Goal: Task Accomplishment & Management: Manage account settings

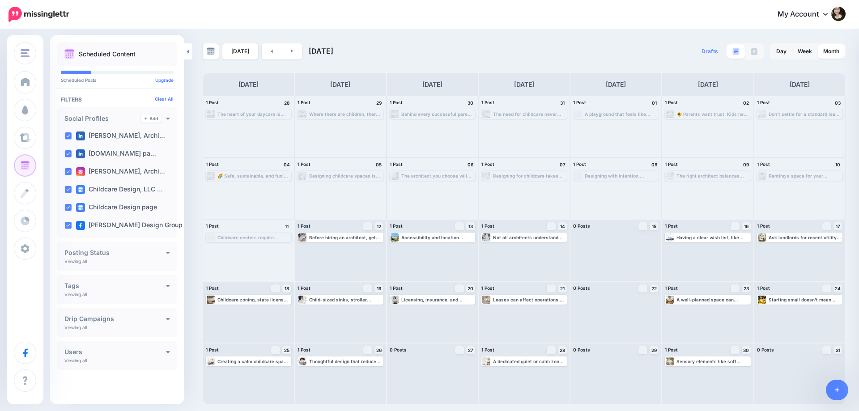
click at [188, 53] on icon at bounding box center [188, 52] width 2 height 6
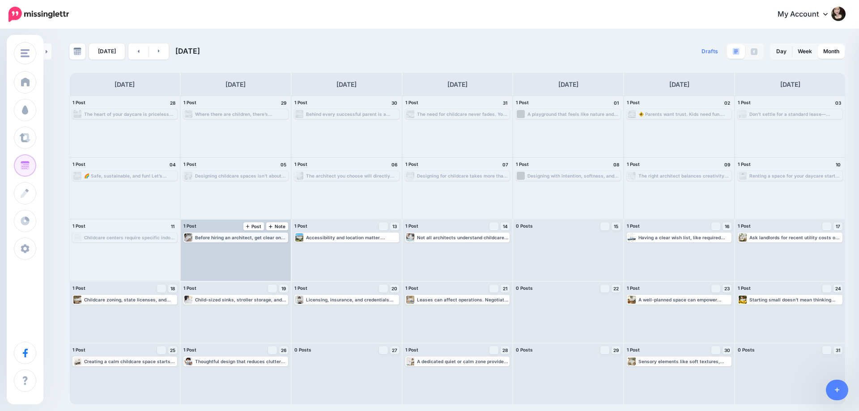
click at [221, 238] on div "Before hiring an architect, get clear on your center’s daily needs. Design shou…" at bounding box center [241, 237] width 92 height 5
click at [229, 247] on span "Edit" at bounding box center [225, 248] width 7 height 4
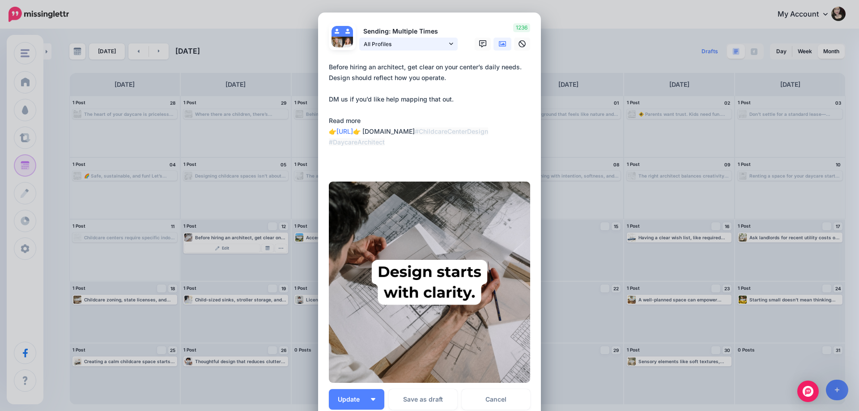
click at [418, 44] on span "All Profiles" at bounding box center [405, 43] width 83 height 9
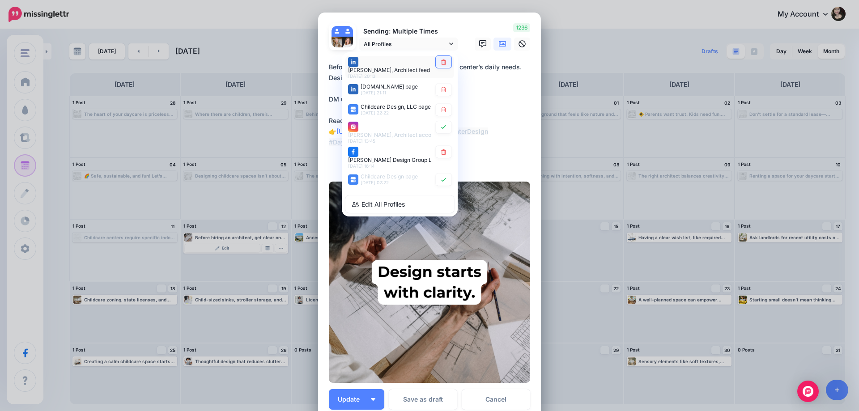
click at [445, 62] on link at bounding box center [444, 62] width 16 height 12
type textarea "**********"
click at [423, 43] on span "All Profiles" at bounding box center [405, 43] width 83 height 9
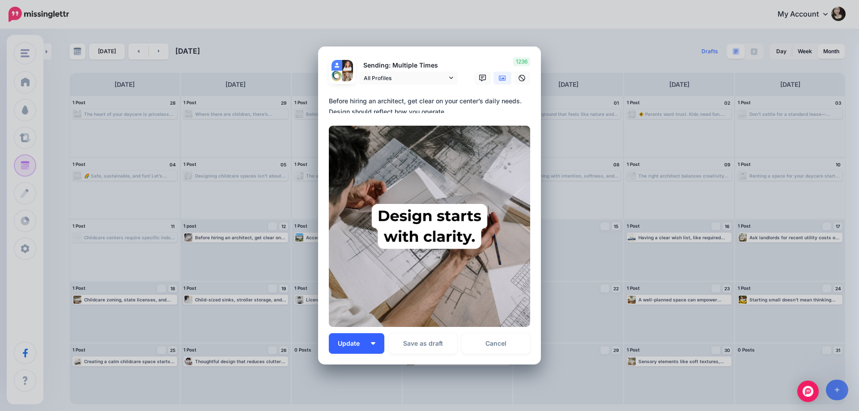
click at [363, 345] on button "Update" at bounding box center [356, 343] width 55 height 21
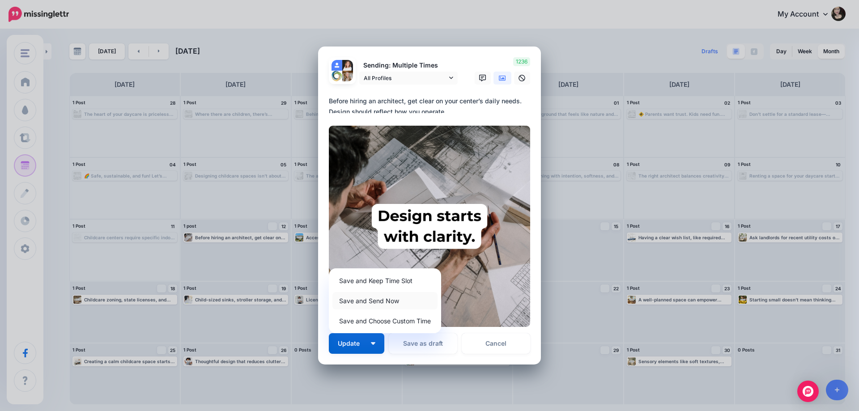
click at [365, 299] on link "Save and Send Now" at bounding box center [385, 300] width 105 height 17
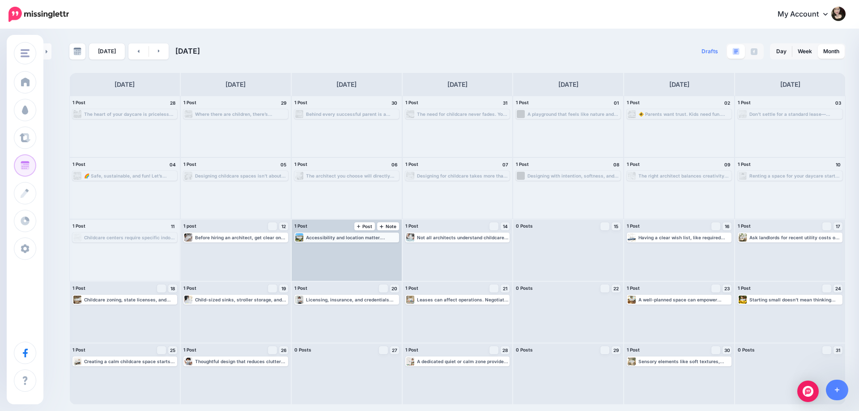
click at [346, 238] on div "Accessibility and location matter. Choose a rental that’s easy for parents to r…" at bounding box center [352, 237] width 92 height 5
click at [344, 247] on link "Edit" at bounding box center [333, 248] width 75 height 8
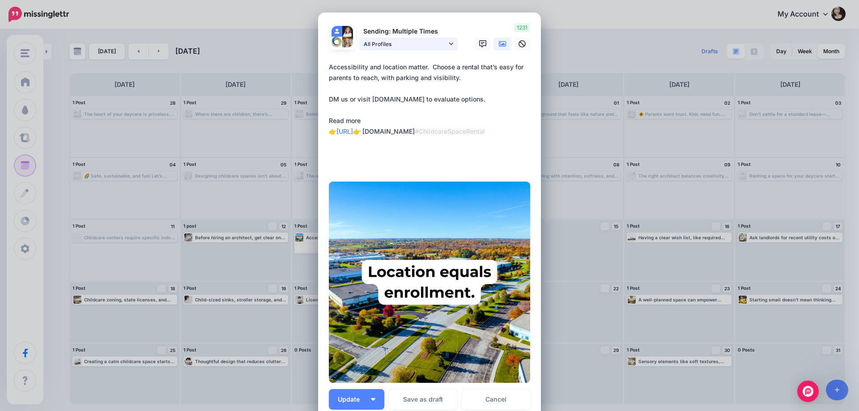
click at [397, 49] on span "All Profiles" at bounding box center [405, 43] width 83 height 9
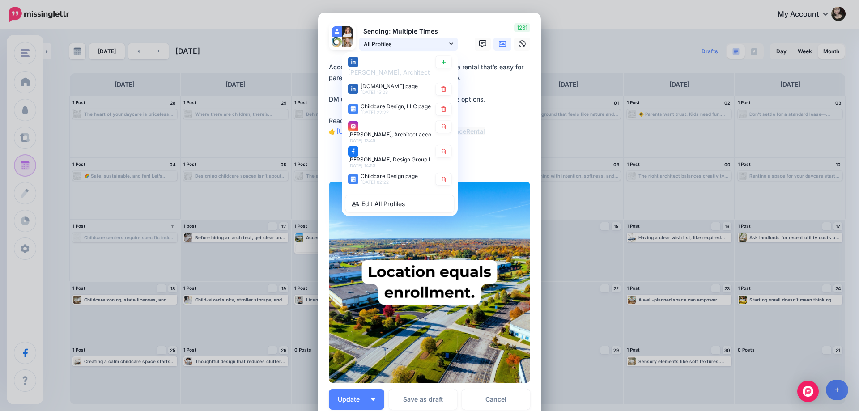
click at [399, 38] on div "All Profiles Rebecca Calbert, Architect feed" at bounding box center [394, 38] width 130 height 0
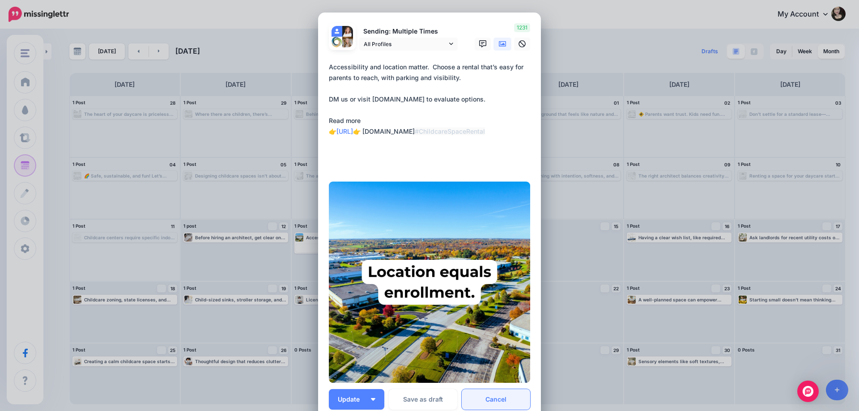
click at [498, 397] on link "Cancel" at bounding box center [496, 399] width 68 height 21
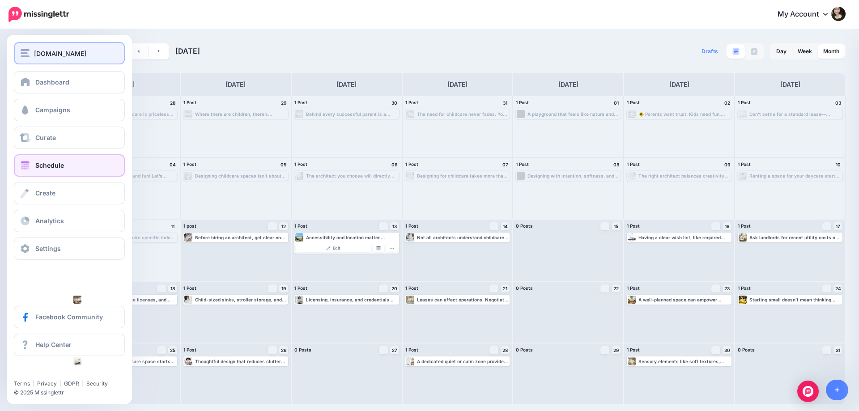
click at [61, 51] on span "[DOMAIN_NAME]" at bounding box center [60, 53] width 52 height 10
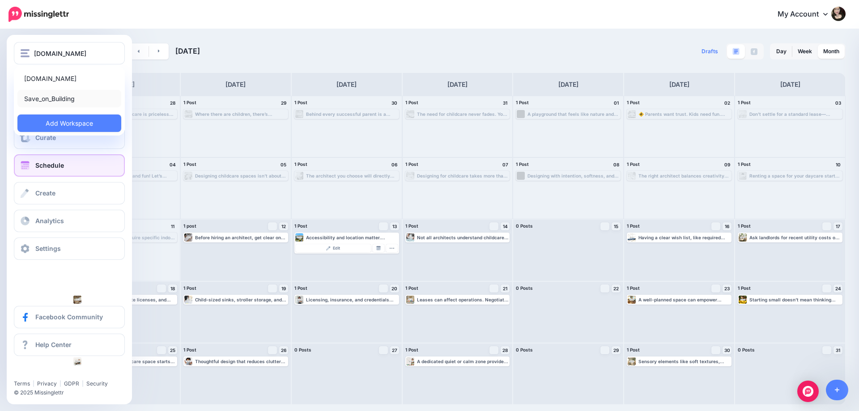
click at [64, 98] on link "Save_on_Building" at bounding box center [69, 98] width 104 height 17
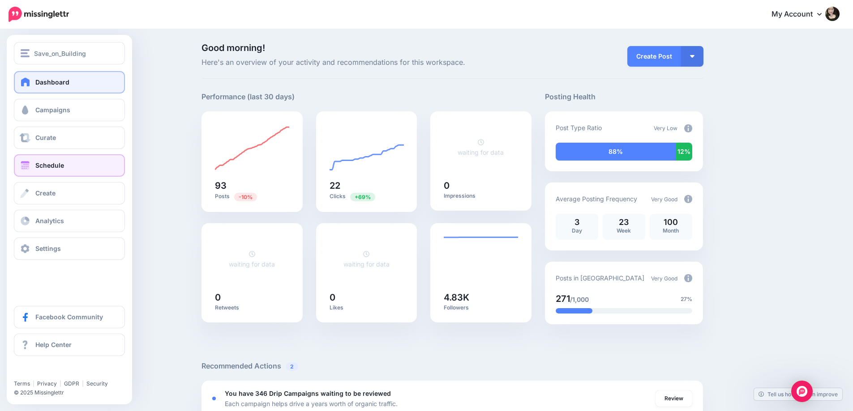
click at [61, 166] on span "Schedule" at bounding box center [49, 166] width 29 height 8
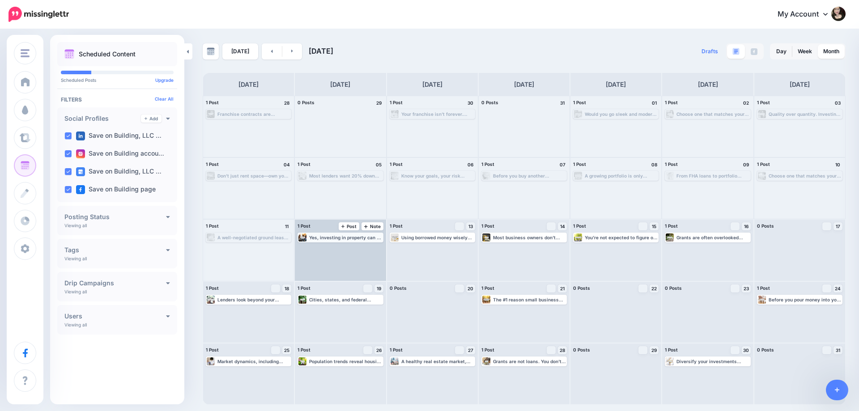
click at [330, 239] on div "Yes, investing in property can be intimidating. But with the right knowledge, i…" at bounding box center [345, 237] width 73 height 5
click at [329, 248] on span "Edit" at bounding box center [330, 248] width 7 height 4
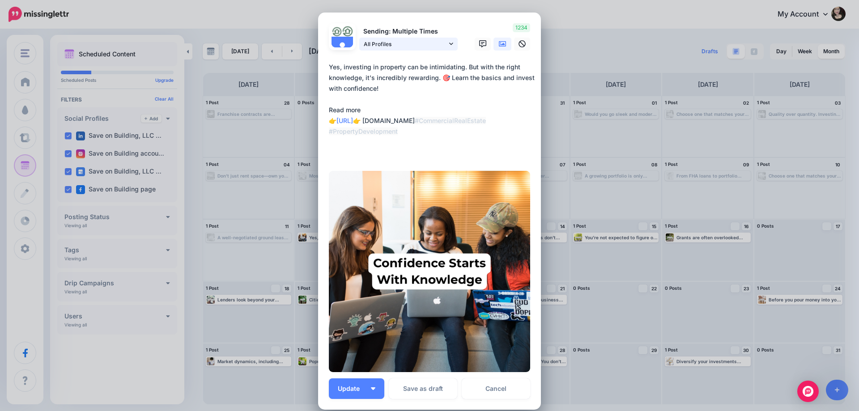
click at [405, 43] on span "All Profiles" at bounding box center [405, 43] width 83 height 9
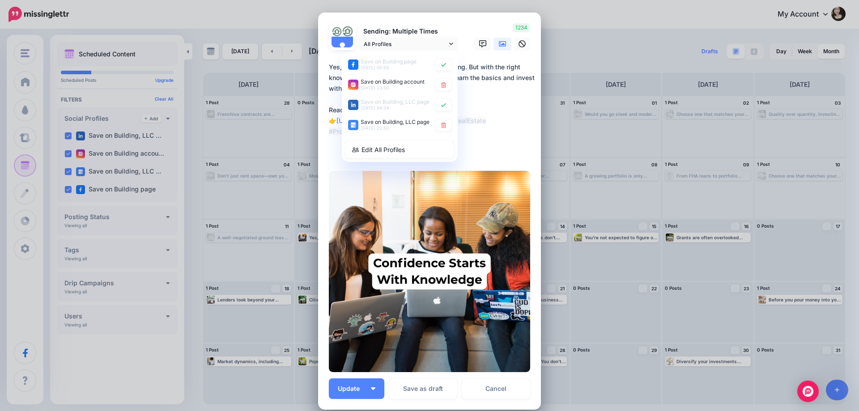
click at [393, 51] on div at bounding box center [429, 56] width 201 height 11
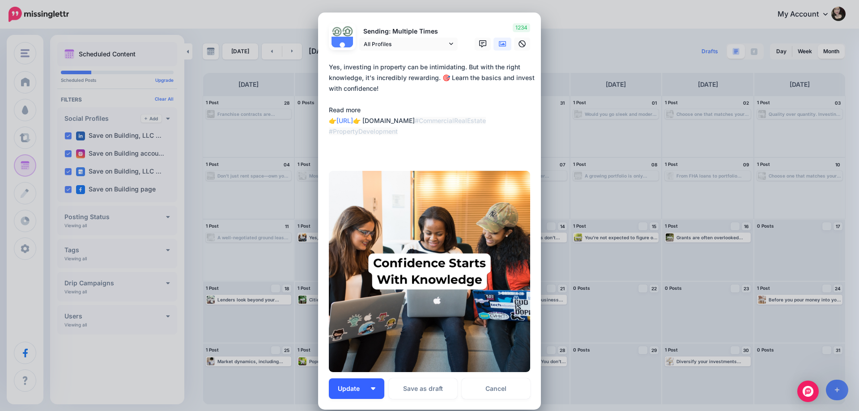
click at [360, 391] on span "Update" at bounding box center [352, 389] width 29 height 6
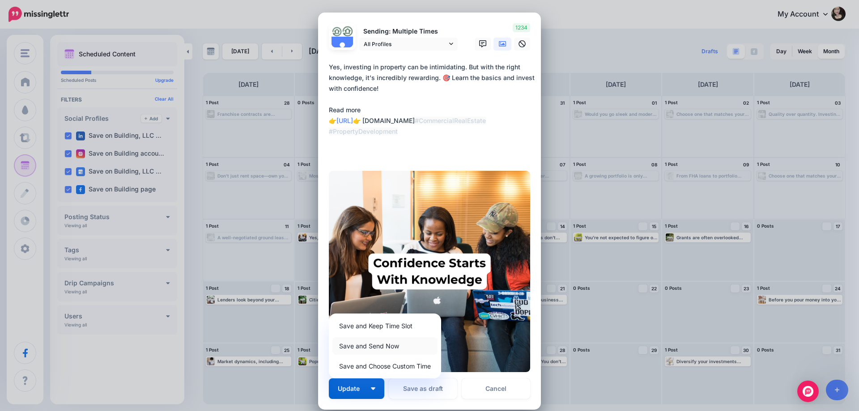
click at [356, 348] on link "Save and Send Now" at bounding box center [385, 345] width 105 height 17
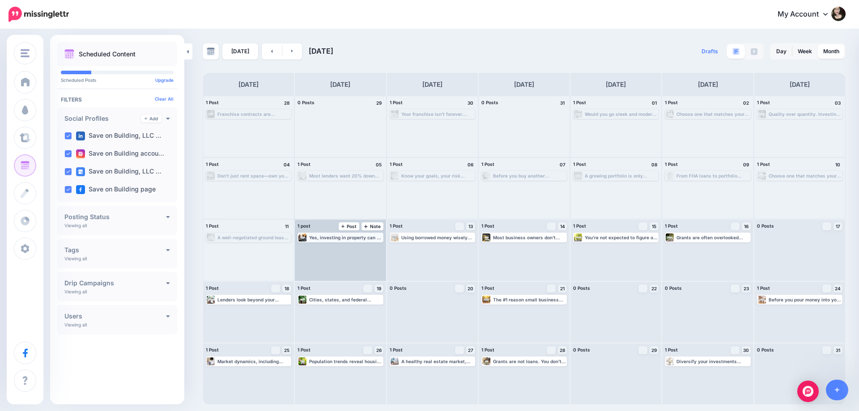
click at [345, 239] on div "Yes, investing in property can be intimidating. But with the right knowledge, i…" at bounding box center [345, 237] width 73 height 5
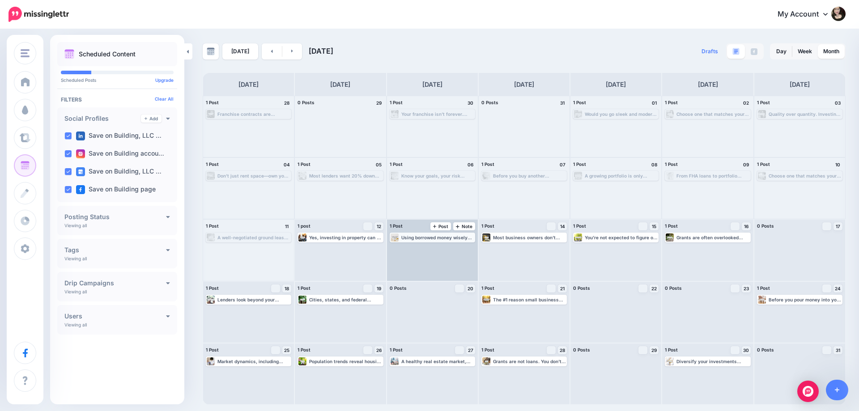
click at [429, 241] on div "Using borrowed money wisely can help you scale faster—but only if your properti…" at bounding box center [433, 238] width 84 height 8
click at [409, 253] on div "Edit Manage Dates Assign to User Delete Post" at bounding box center [433, 247] width 84 height 11
click at [410, 249] on link "Edit" at bounding box center [419, 248] width 56 height 8
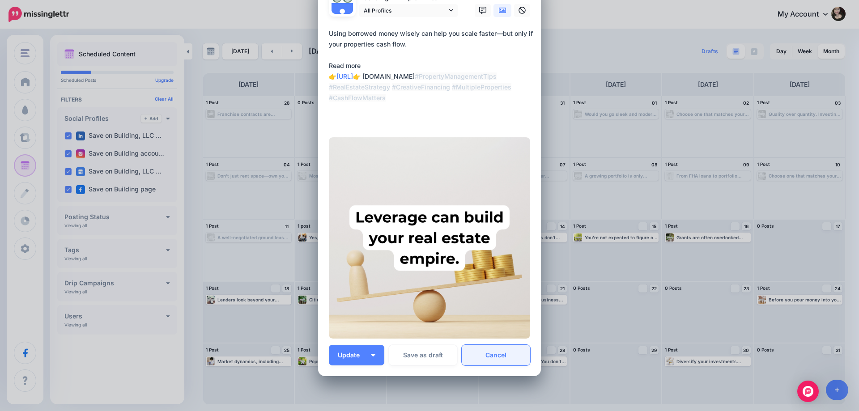
scroll to position [96, 0]
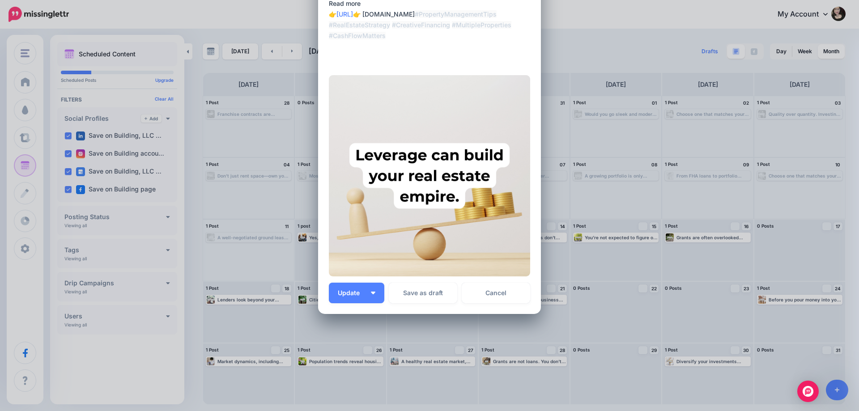
click at [469, 193] on img at bounding box center [429, 175] width 201 height 201
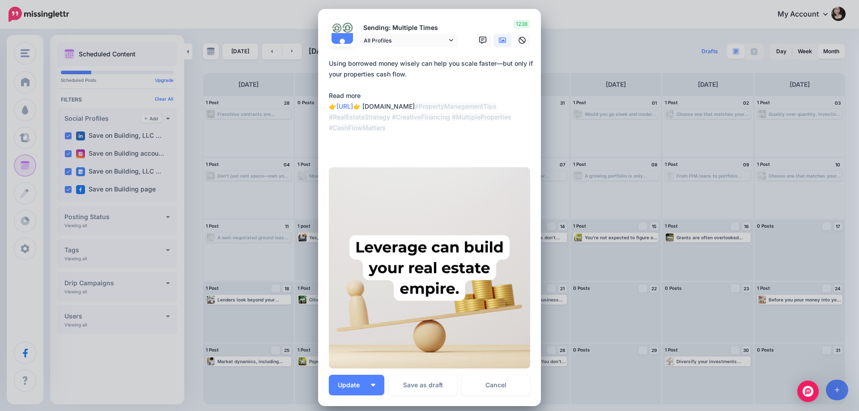
scroll to position [0, 0]
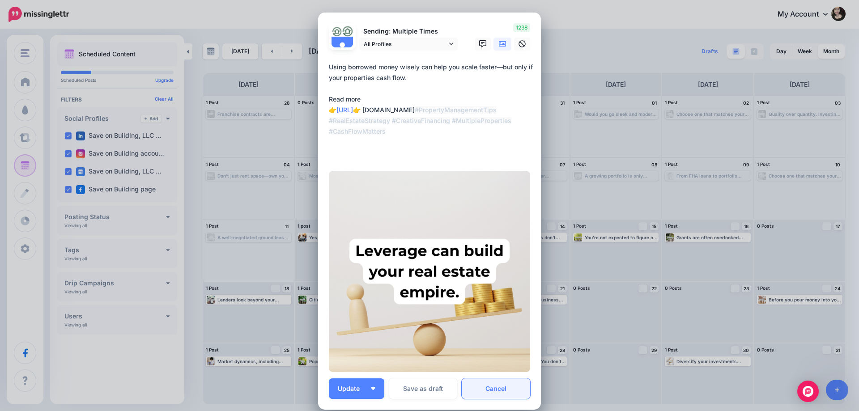
drag, startPoint x: 492, startPoint y: 388, endPoint x: 500, endPoint y: 388, distance: 8.1
click at [492, 389] on link "Cancel" at bounding box center [496, 389] width 68 height 21
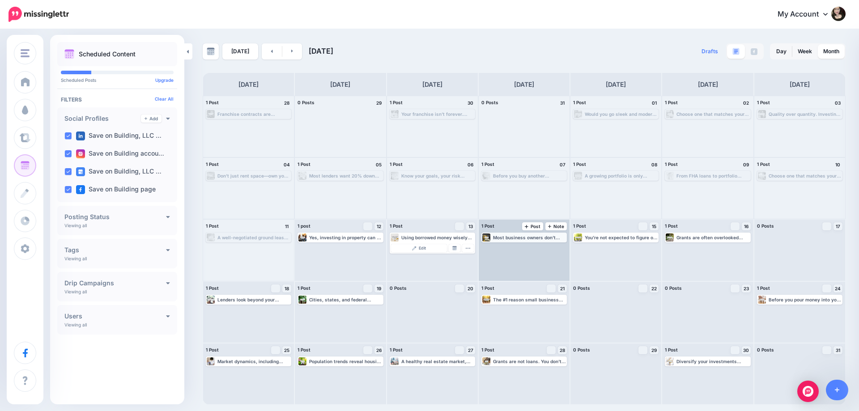
click at [516, 240] on div "Most business owners don’t realize they can use grants to help build their comm…" at bounding box center [529, 237] width 73 height 5
click at [514, 250] on span "Edit" at bounding box center [514, 248] width 7 height 4
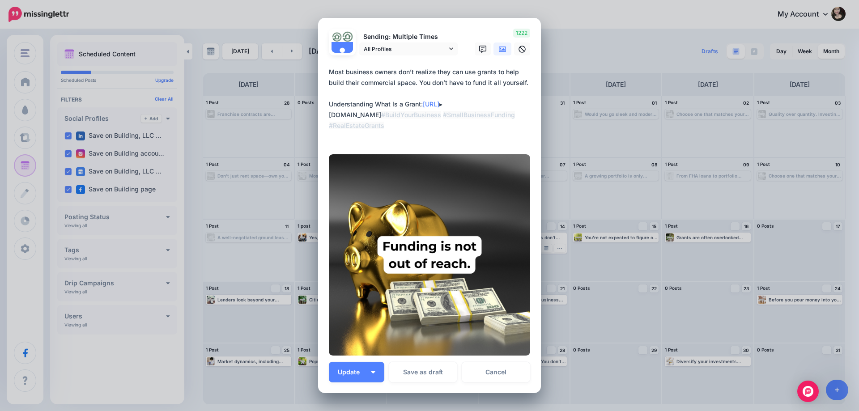
click at [524, 102] on textarea "**********" at bounding box center [432, 104] width 206 height 75
click at [589, 94] on div "Edit Post Loading Sending: Multiple Times 14th Aug 02:30" at bounding box center [429, 205] width 859 height 411
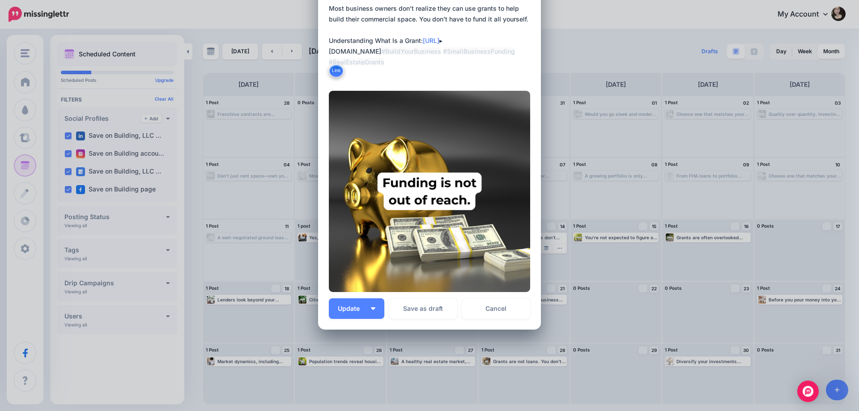
scroll to position [79, 0]
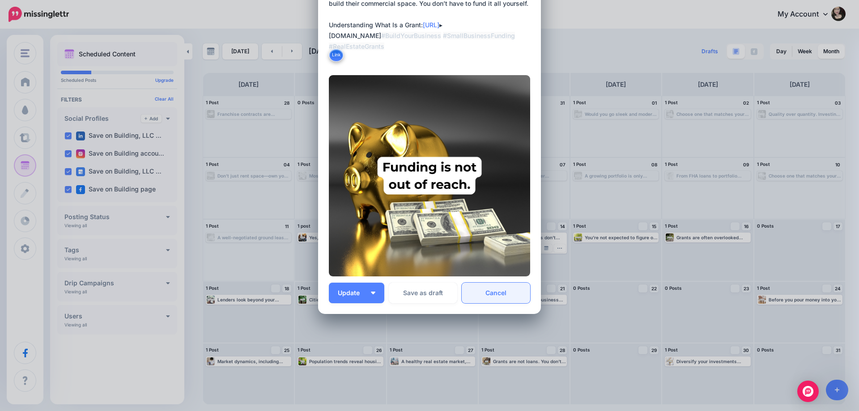
click at [488, 286] on link "Cancel" at bounding box center [496, 293] width 68 height 21
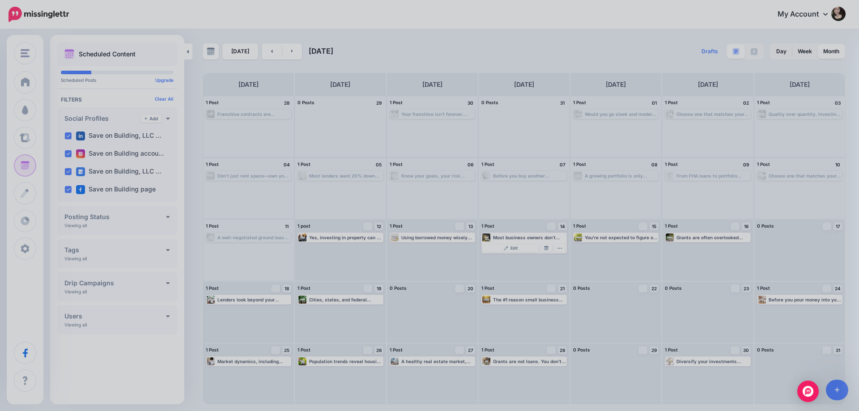
scroll to position [0, 0]
